Goal: Go to known website: Go to known website

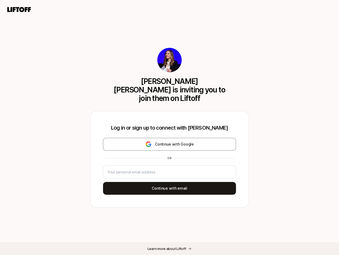
click at [170, 127] on div "Log in or sign up to connect with [PERSON_NAME] Continue with Google or Continu…" at bounding box center [169, 159] width 159 height 96
click at [19, 10] on icon at bounding box center [18, 9] width 25 height 7
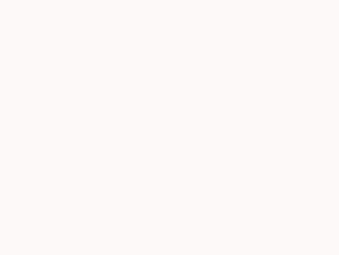
click at [170, 140] on div at bounding box center [169, 127] width 339 height 255
click at [170, 184] on div at bounding box center [169, 127] width 339 height 255
click at [169, 248] on div at bounding box center [169, 127] width 339 height 255
